Goal: Task Accomplishment & Management: Use online tool/utility

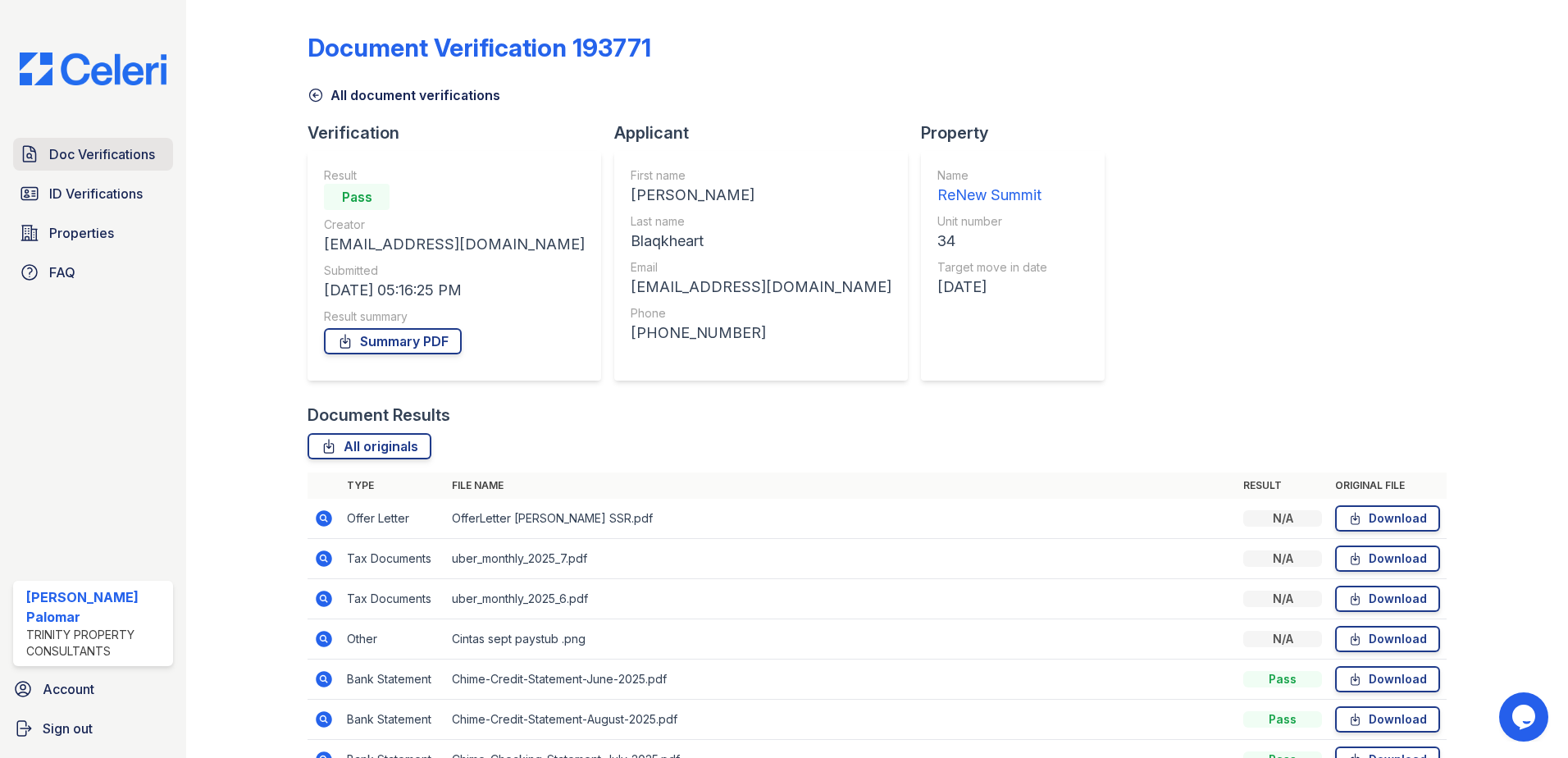
click at [88, 159] on span "Doc Verifications" at bounding box center [102, 153] width 106 height 19
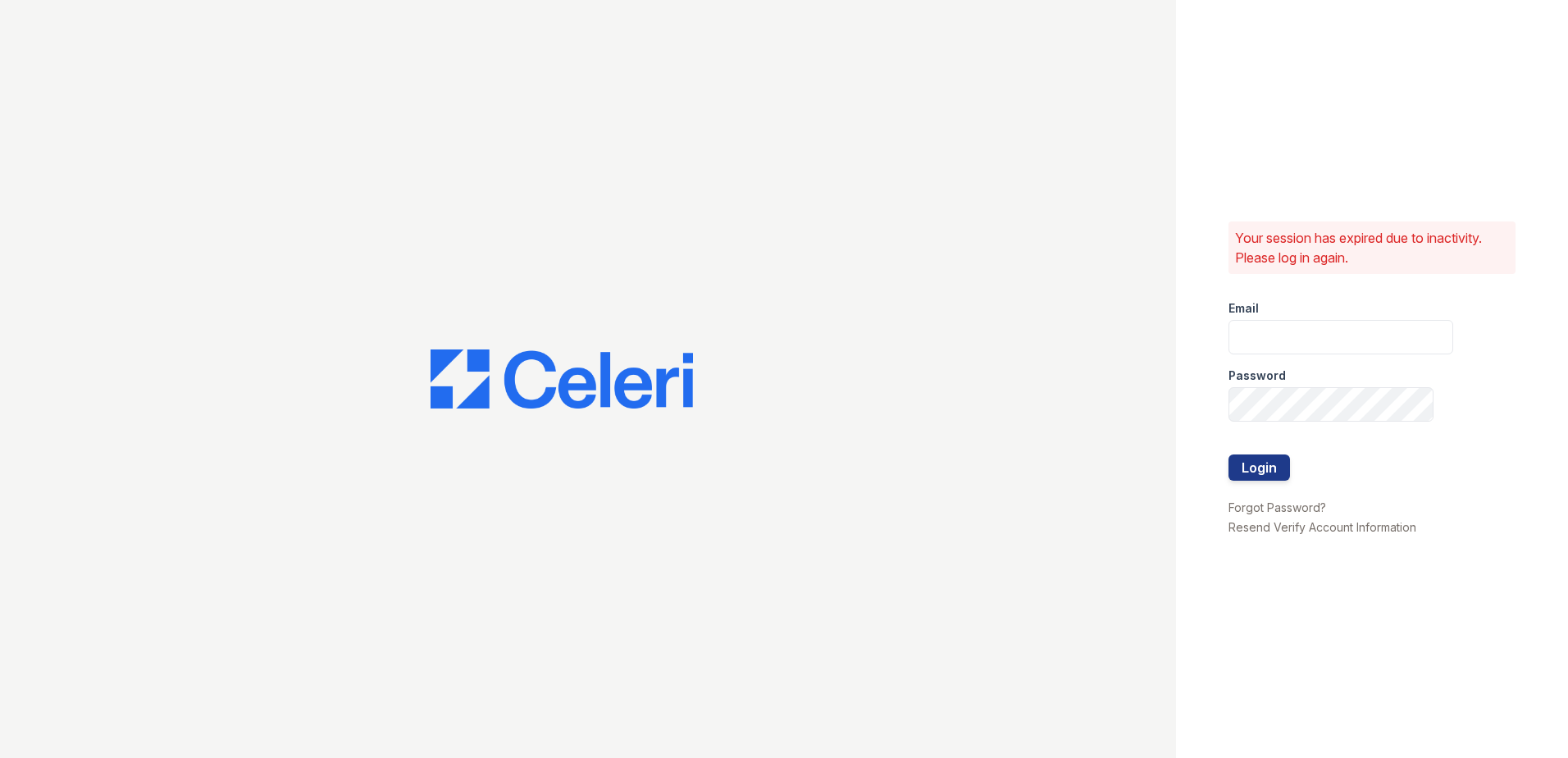
type input "gsencionpalomar@trinity-pm.com"
click at [1241, 463] on button "Login" at bounding box center [1259, 467] width 61 height 26
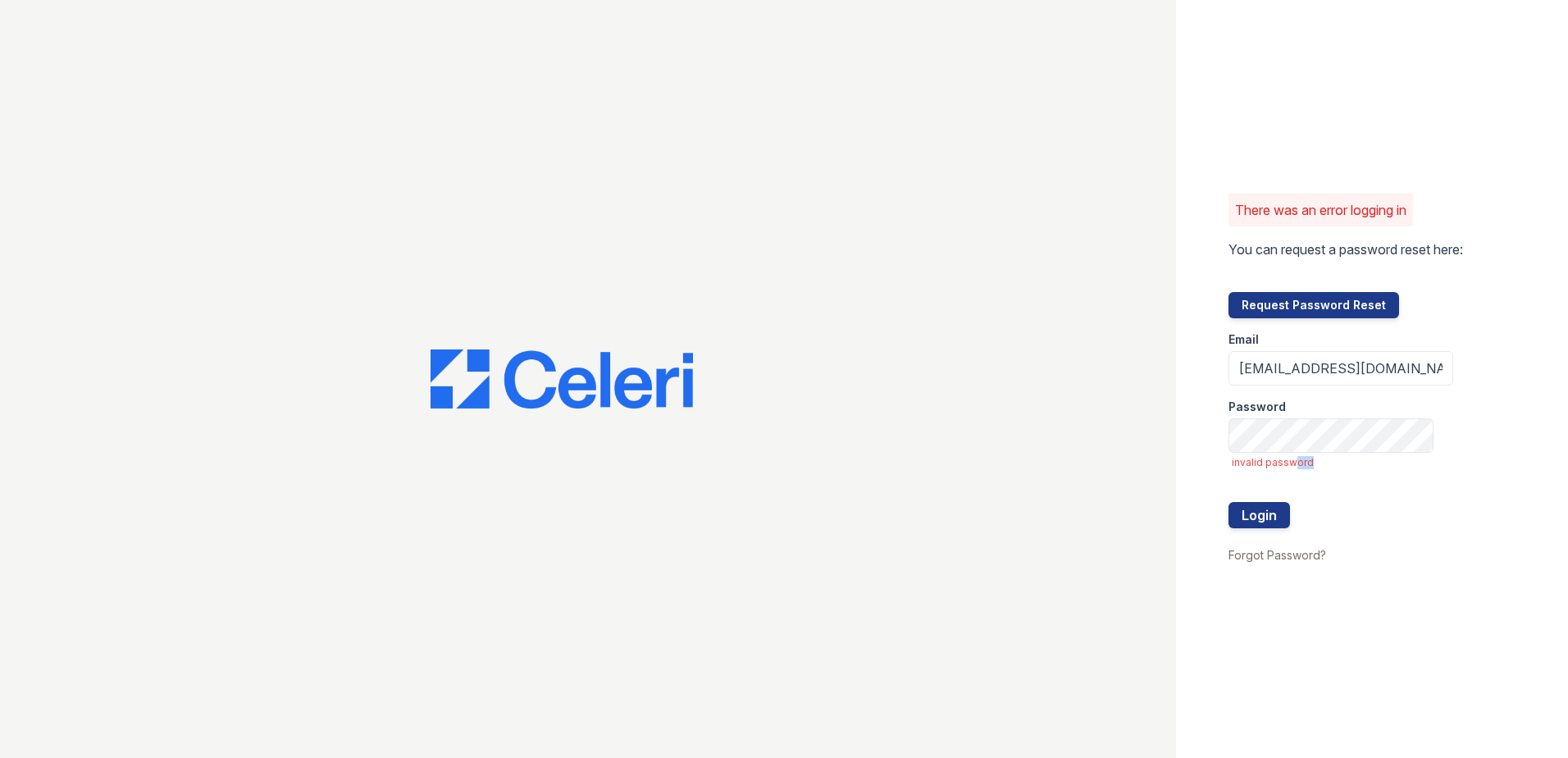
drag, startPoint x: 1332, startPoint y: 453, endPoint x: 1292, endPoint y: 455, distance: 40.0
click at [1292, 455] on form "Email [EMAIL_ADDRESS][DOMAIN_NAME] Password invalid password Login" at bounding box center [1341, 431] width 224 height 226
click at [835, 503] on div "There was an error logging in You can request a password reset here: Request Pa…" at bounding box center [784, 379] width 1568 height 758
click at [1229, 502] on button "Login" at bounding box center [1259, 514] width 61 height 26
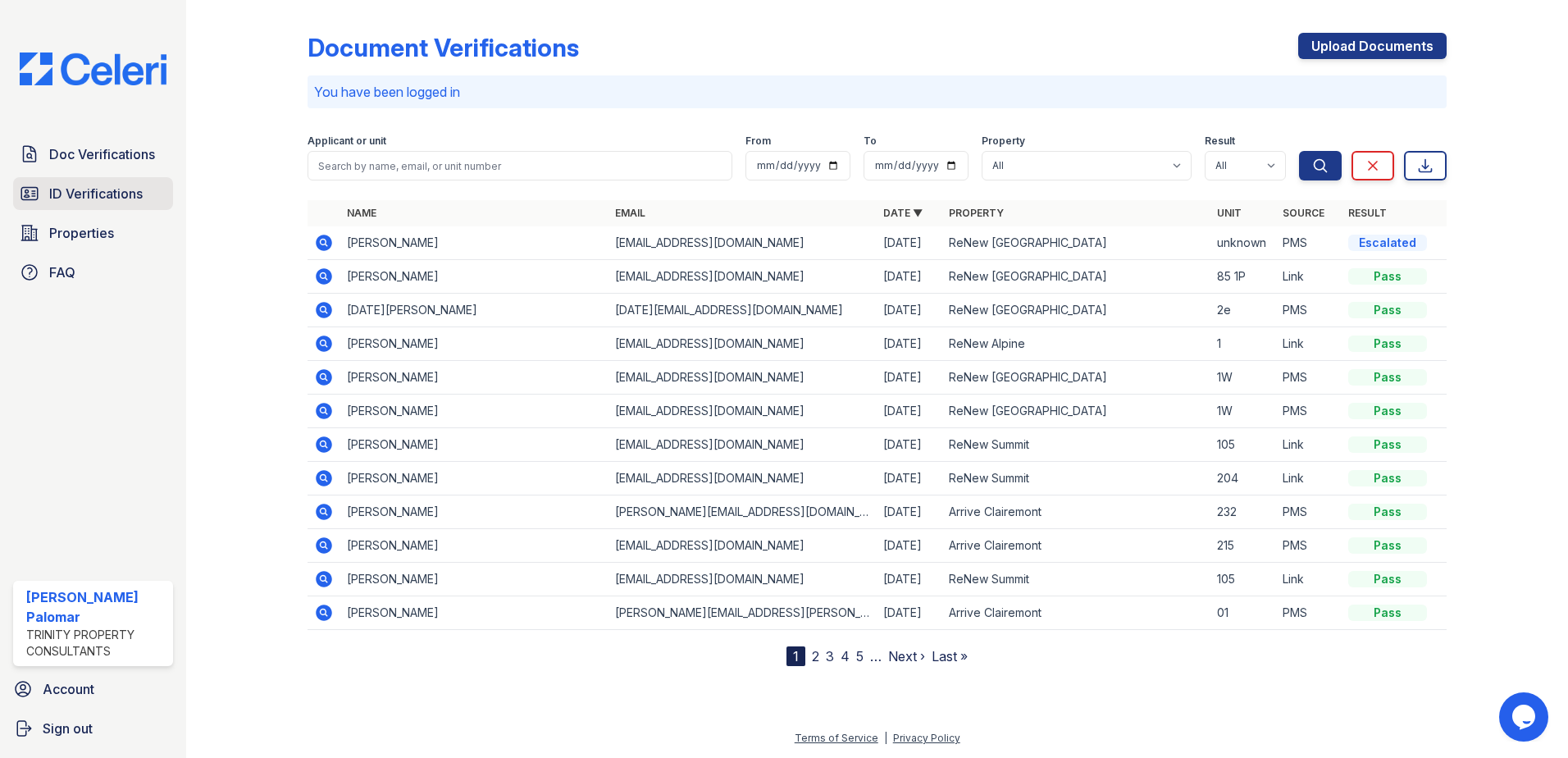
click at [153, 194] on link "ID Verifications" at bounding box center [93, 193] width 160 height 33
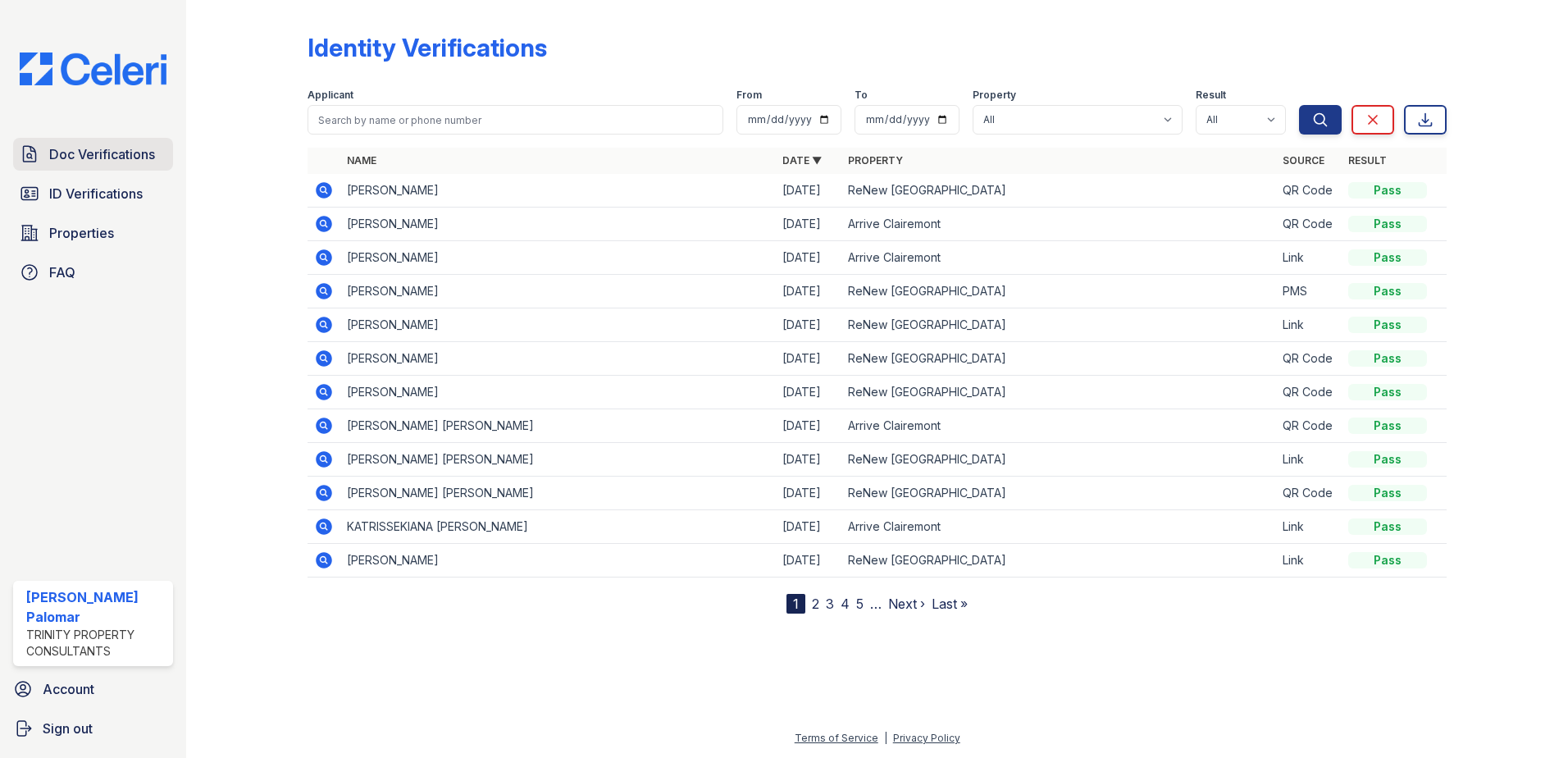
click at [90, 146] on span "Doc Verifications" at bounding box center [102, 153] width 106 height 19
